Goal: Task Accomplishment & Management: Manage account settings

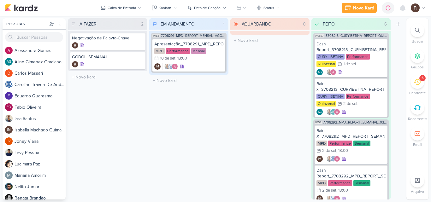
click at [417, 84] on icon at bounding box center [416, 81] width 7 height 7
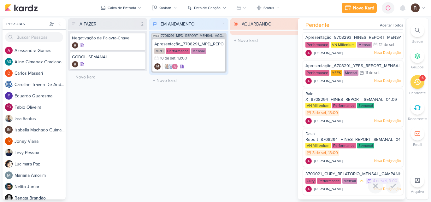
click at [343, 178] on div "Mensal" at bounding box center [349, 181] width 15 height 6
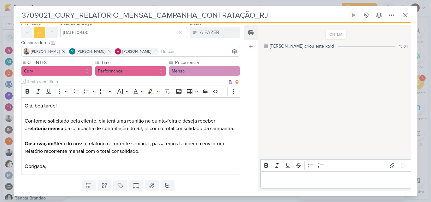
scroll to position [42, 0]
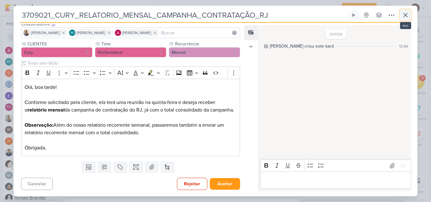
click at [404, 16] on icon at bounding box center [405, 15] width 4 height 4
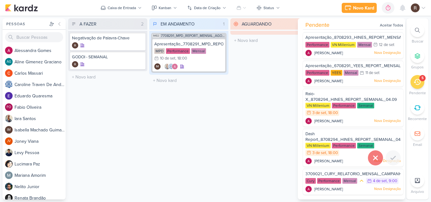
scroll to position [7, 0]
click at [393, 187] on icon at bounding box center [393, 186] width 8 height 8
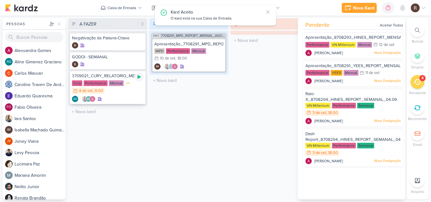
click at [139, 78] on icon at bounding box center [138, 76] width 3 height 3
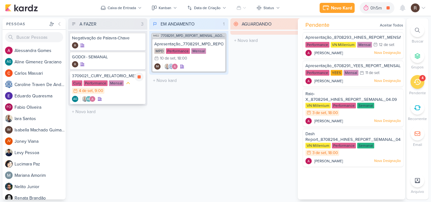
click at [103, 79] on div "3709021_CURY_RELATORIO_MENSAL_CAMPANHA_CONTRATAÇÃO_RJ Cury Performance Mensal 4…" at bounding box center [107, 87] width 75 height 33
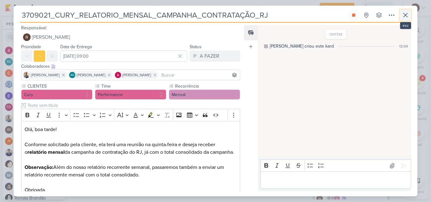
click at [402, 16] on icon at bounding box center [405, 15] width 8 height 8
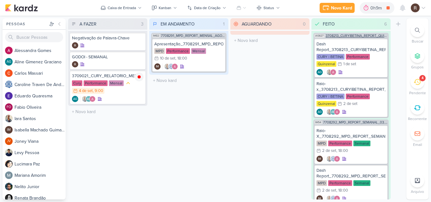
click at [348, 36] on span "3708213_CURY|BETINA_REPORT_QUINZENAL_03.09" at bounding box center [356, 35] width 62 height 3
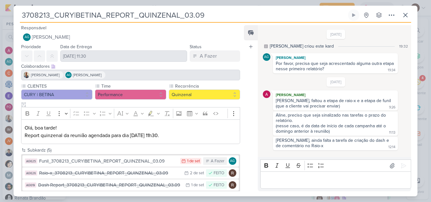
click at [330, 81] on div "[DATE] [PERSON_NAME] [PERSON_NAME], faltou a etapa de raio-x e a etapa de funil…" at bounding box center [336, 113] width 146 height 73
click at [285, 84] on div "[DATE] [PERSON_NAME] [PERSON_NAME], faltou a etapa de raio-x e a etapa de funil…" at bounding box center [336, 113] width 146 height 73
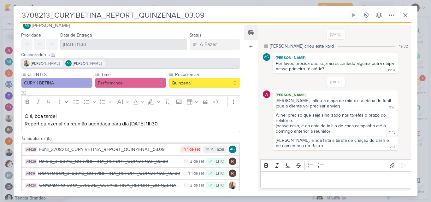
scroll to position [31, 0]
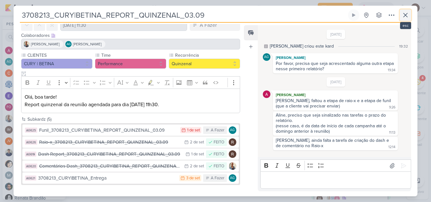
click at [407, 15] on icon at bounding box center [405, 15] width 8 height 8
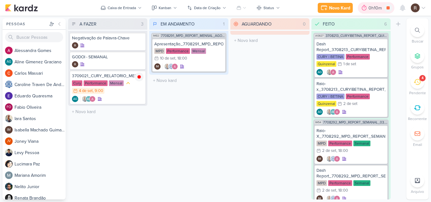
click at [374, 8] on div "0h10m" at bounding box center [375, 8] width 15 height 7
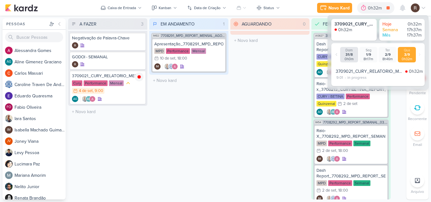
click at [271, 80] on div "AGUARDANDO 0 Mover Para Esquerda Mover Para Direita [GEOGRAPHIC_DATA] O título …" at bounding box center [269, 108] width 79 height 181
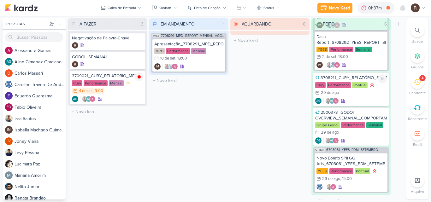
scroll to position [221, 0]
click at [360, 77] on div "3708211_CURY_RELATÓRIO_SEMANAL_CAMPANHA_CONTRATAÇÃO_RJ" at bounding box center [351, 78] width 72 height 6
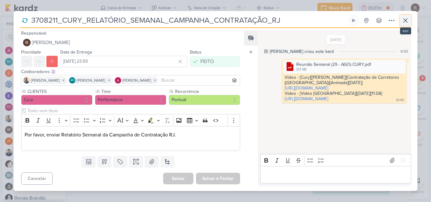
click at [404, 20] on icon at bounding box center [405, 21] width 8 height 8
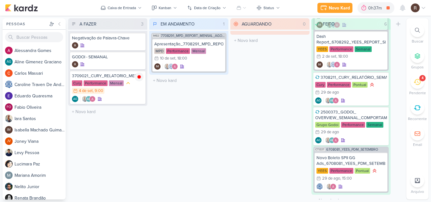
click at [413, 84] on div "4" at bounding box center [417, 82] width 14 height 14
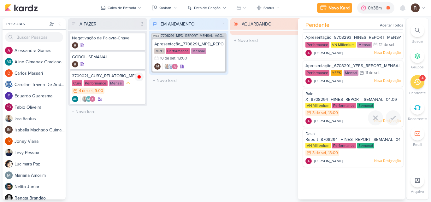
click at [344, 96] on div "Raio-X_8708294_HINES_REPORT_SEMANAL_04.09" at bounding box center [352, 97] width 95 height 12
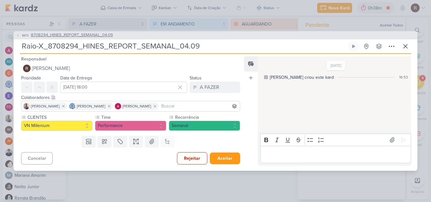
click at [104, 34] on span "8708294_HINES_REPORT_SEMANAL_04.09" at bounding box center [72, 35] width 82 height 6
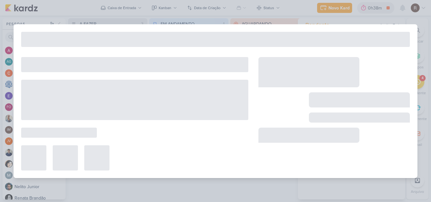
type input "8708294_HINES_REPORT_SEMANAL_04.09"
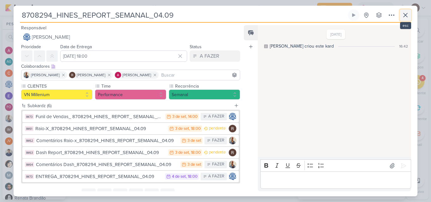
click at [402, 16] on icon at bounding box center [405, 15] width 8 height 8
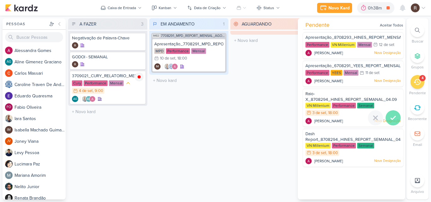
click at [389, 116] on icon at bounding box center [393, 118] width 8 height 8
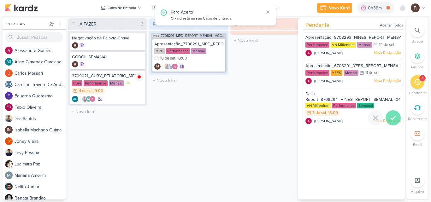
click at [389, 118] on icon at bounding box center [393, 118] width 8 height 8
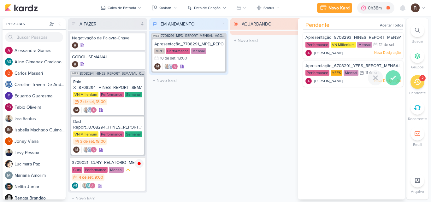
click at [389, 75] on icon at bounding box center [393, 78] width 8 height 8
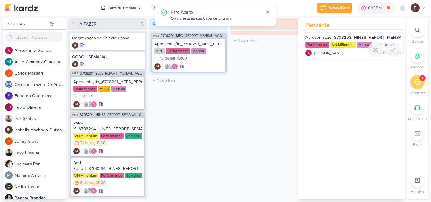
click at [343, 40] on span "Apresentação_8708293_HINES_REPORT_MENSAL_AGOSTO" at bounding box center [364, 37] width 118 height 5
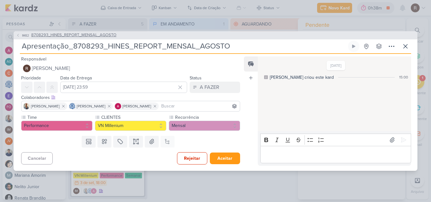
click at [108, 34] on span "8708293_HINES_REPORT_MENSAL_AGOSTO" at bounding box center [73, 35] width 85 height 6
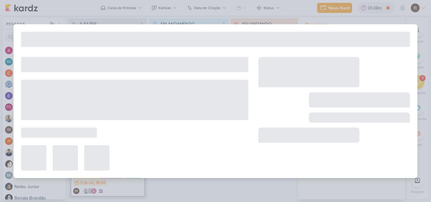
type input "8708293_HINES_REPORT_MENSAL_AGOSTO"
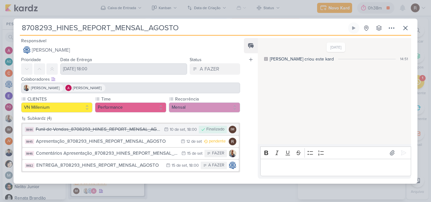
click at [146, 128] on div "Funil de Vendas_8708293_HINES_REPORT_MENSAL_AGOSTO" at bounding box center [98, 129] width 125 height 7
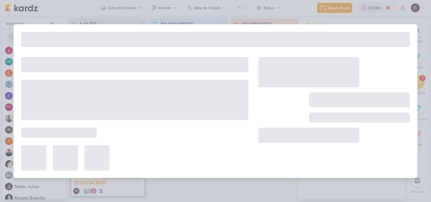
type input "Funil de Vendas_8708293_HINES_REPORT_MENSAL_AGOSTO"
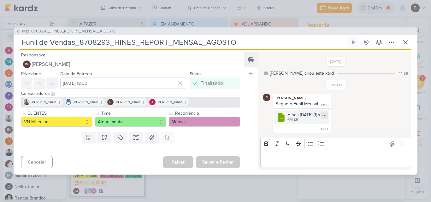
click at [327, 114] on icon at bounding box center [324, 115] width 5 height 5
click at [306, 136] on div "Baixar" at bounding box center [306, 136] width 12 height 7
click at [146, 15] on div "IM82 8708293_HINES_REPORT_MENSAL_AGOSTO Funil de Vendas_8708293_HINES_REPORT_ME…" at bounding box center [215, 101] width 431 height 202
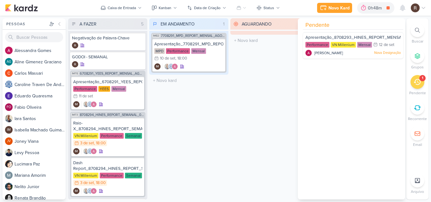
click at [171, 120] on div "EM ANDAMENTO 1 Mover Para Esquerda Mover Para Direita [GEOGRAPHIC_DATA] IM82 77…" at bounding box center [188, 108] width 79 height 181
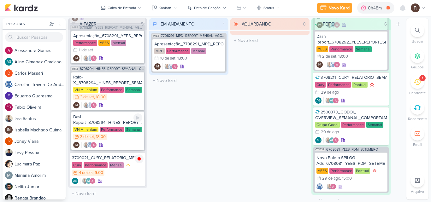
scroll to position [15, 0]
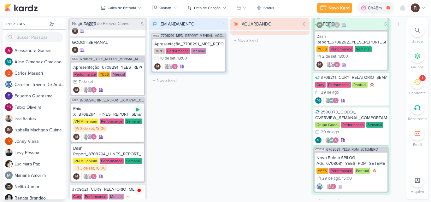
click at [139, 113] on div at bounding box center [137, 109] width 9 height 9
click at [102, 114] on div "Raio-X_8708294_HINES_REPORT_SEMANAL_04.09" at bounding box center [107, 111] width 69 height 11
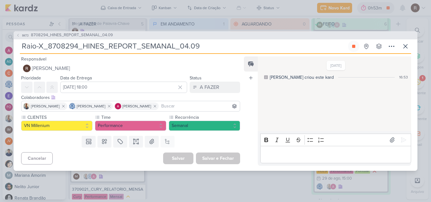
click at [283, 155] on p "Editor editing area: main" at bounding box center [335, 155] width 144 height 8
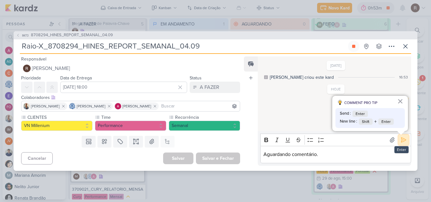
click at [400, 142] on icon at bounding box center [403, 140] width 6 height 6
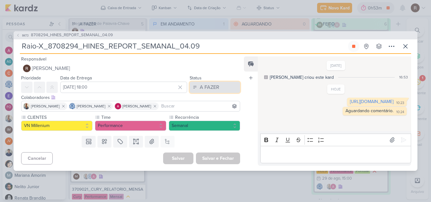
click at [226, 88] on button "A FAZER" at bounding box center [214, 87] width 50 height 11
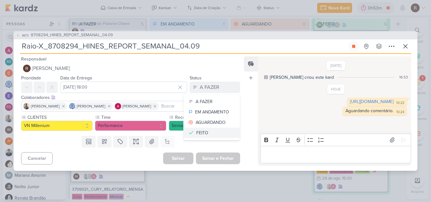
click at [210, 131] on button "FEITO" at bounding box center [211, 133] width 56 height 10
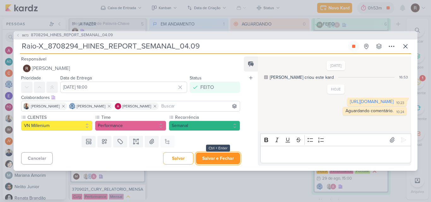
click at [226, 161] on button "Salvar e Fechar" at bounding box center [218, 159] width 44 height 12
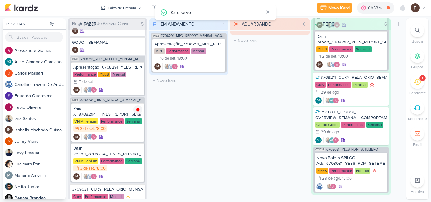
scroll to position [6, 0]
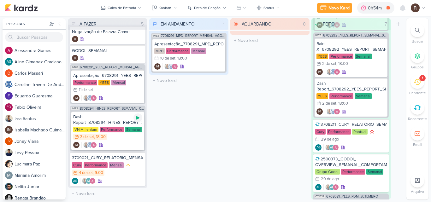
click at [138, 119] on icon at bounding box center [137, 117] width 5 height 5
click at [417, 86] on div "1" at bounding box center [417, 82] width 14 height 14
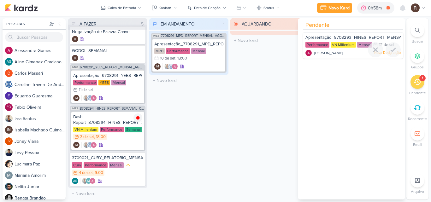
click at [346, 36] on span "Apresentação_8708293_HINES_REPORT_MENSAL_AGOSTO" at bounding box center [364, 37] width 118 height 5
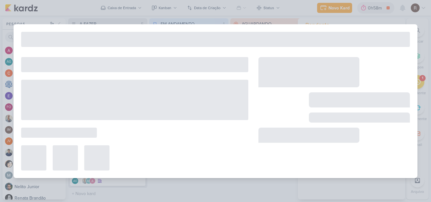
type input "Apresentação_8708293_HINES_REPORT_MENSAL_AGOSTO"
type input "[DATE] 23:59"
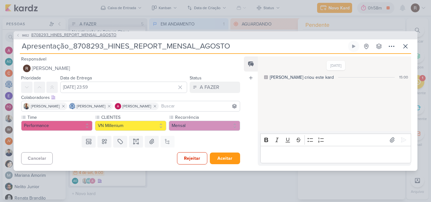
click at [80, 37] on span "8708293_HINES_REPORT_MENSAL_AGOSTO" at bounding box center [73, 35] width 85 height 6
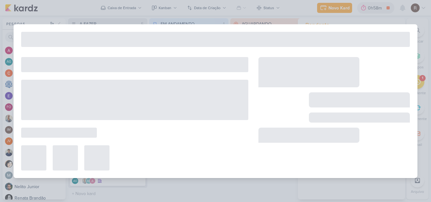
type input "8708293_HINES_REPORT_MENSAL_AGOSTO"
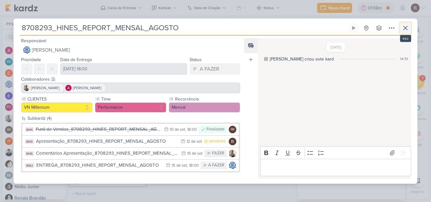
click at [401, 30] on icon at bounding box center [405, 28] width 8 height 8
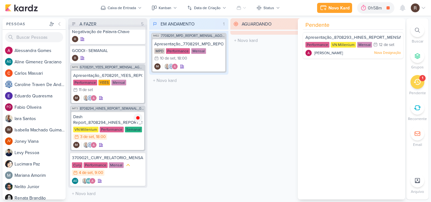
click at [179, 105] on div "EM ANDAMENTO 1 Mover Para Esquerda Mover Para Direita [GEOGRAPHIC_DATA] IM82 77…" at bounding box center [188, 108] width 79 height 181
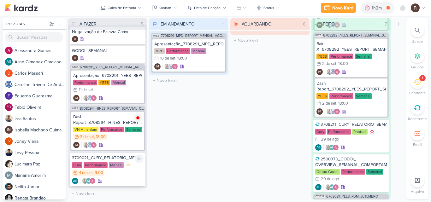
click at [118, 160] on div "3709021_CURY_RELATORIO_MENSAL_CAMPANHA_CONTRATAÇÃO_RJ" at bounding box center [108, 158] width 72 height 6
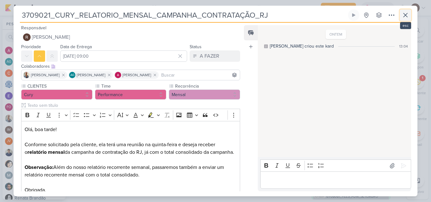
click at [403, 18] on icon at bounding box center [405, 15] width 8 height 8
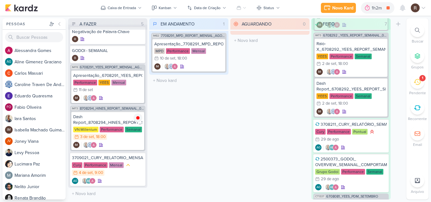
click at [417, 80] on icon at bounding box center [416, 81] width 7 height 7
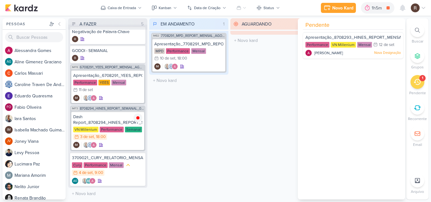
click at [247, 65] on div "AGUARDANDO 0 Mover Para Esquerda Mover Para Direita [GEOGRAPHIC_DATA] O título …" at bounding box center [269, 108] width 79 height 181
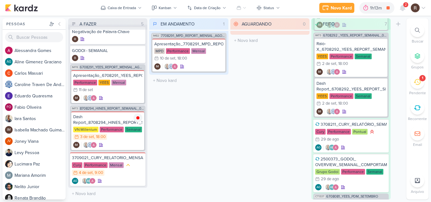
click at [240, 117] on div "AGUARDANDO 0 Mover Para Esquerda Mover Para Direita [GEOGRAPHIC_DATA] O título …" at bounding box center [269, 108] width 79 height 181
click at [405, 9] on icon at bounding box center [402, 8] width 8 height 8
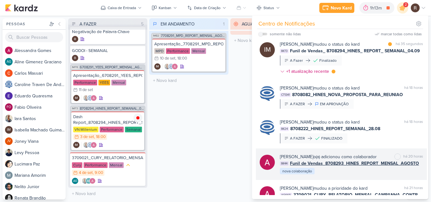
scroll to position [0, 0]
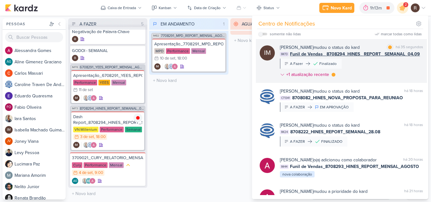
click at [362, 67] on div "[PERSON_NAME] mudou o status do [GEOGRAPHIC_DATA] marcar como lida há 35 segund…" at bounding box center [351, 62] width 143 height 36
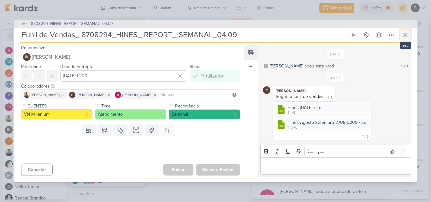
click at [405, 36] on icon at bounding box center [405, 35] width 8 height 8
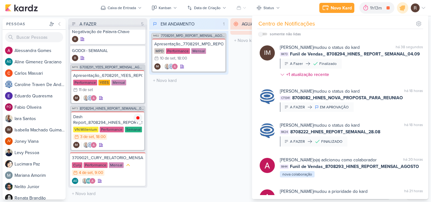
click at [199, 114] on div "EM ANDAMENTO 1 Mover Para Esquerda Mover Para Direita [GEOGRAPHIC_DATA] IM82 77…" at bounding box center [188, 108] width 79 height 181
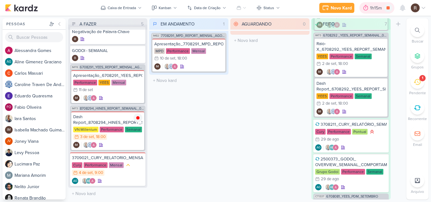
click at [371, 10] on div "1h15m" at bounding box center [377, 8] width 14 height 7
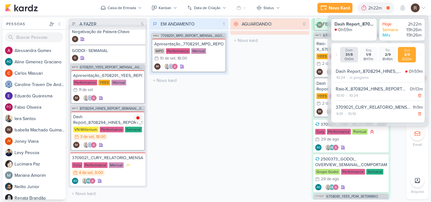
click at [277, 79] on div "AGUARDANDO 0 Mover Para Esquerda Mover Para Direita [GEOGRAPHIC_DATA] O título …" at bounding box center [269, 108] width 79 height 181
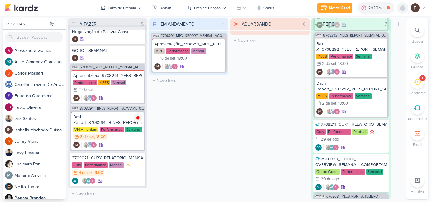
click at [405, 10] on icon at bounding box center [402, 8] width 8 height 8
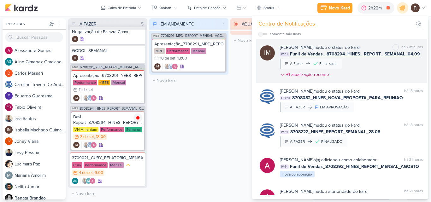
click at [357, 55] on span "Funil de Vendas_ 8708294_HINES_ REPORT_ SEMANAL_04.09" at bounding box center [355, 54] width 130 height 7
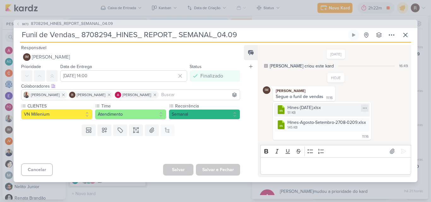
click at [363, 108] on icon at bounding box center [364, 108] width 5 height 5
click at [344, 130] on button "Baixar" at bounding box center [342, 129] width 51 height 9
click at [362, 121] on icon at bounding box center [364, 122] width 5 height 5
click at [341, 145] on button "Baixar" at bounding box center [342, 143] width 51 height 9
click at [405, 34] on icon at bounding box center [405, 35] width 8 height 8
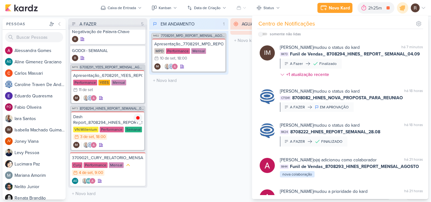
click at [200, 125] on div "EM ANDAMENTO 1 Mover Para Esquerda Mover Para Direita [GEOGRAPHIC_DATA] IM82 77…" at bounding box center [188, 108] width 79 height 181
